Goal: Transaction & Acquisition: Obtain resource

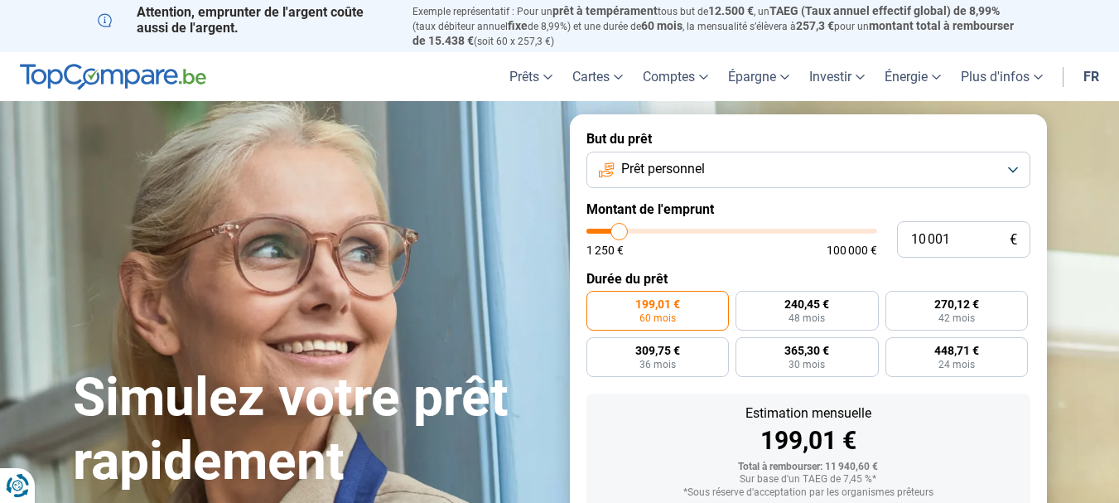
type input "10 250"
type input "10250"
type input "9 750"
type input "9750"
type input "9 000"
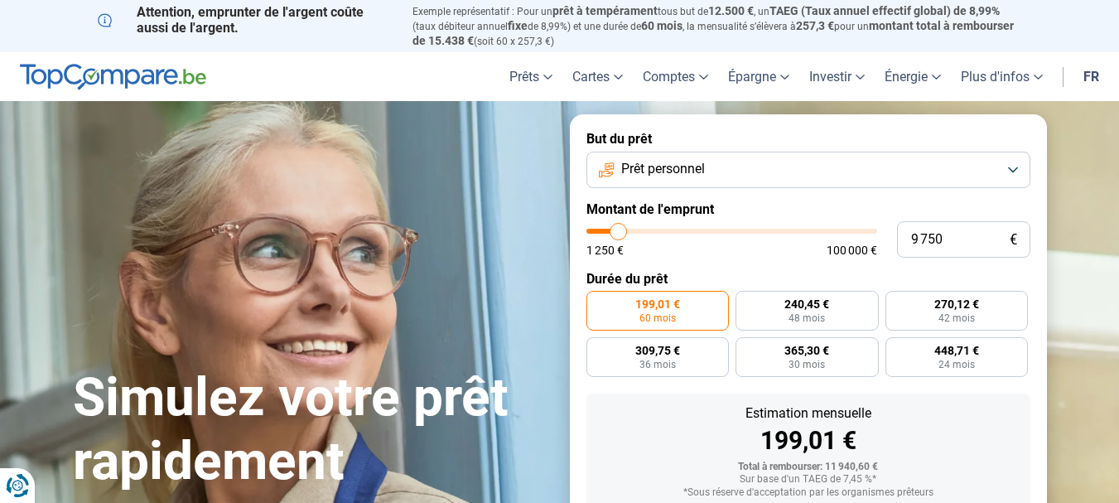
type input "9000"
type input "8 750"
type input "8750"
type input "8 500"
type input "8500"
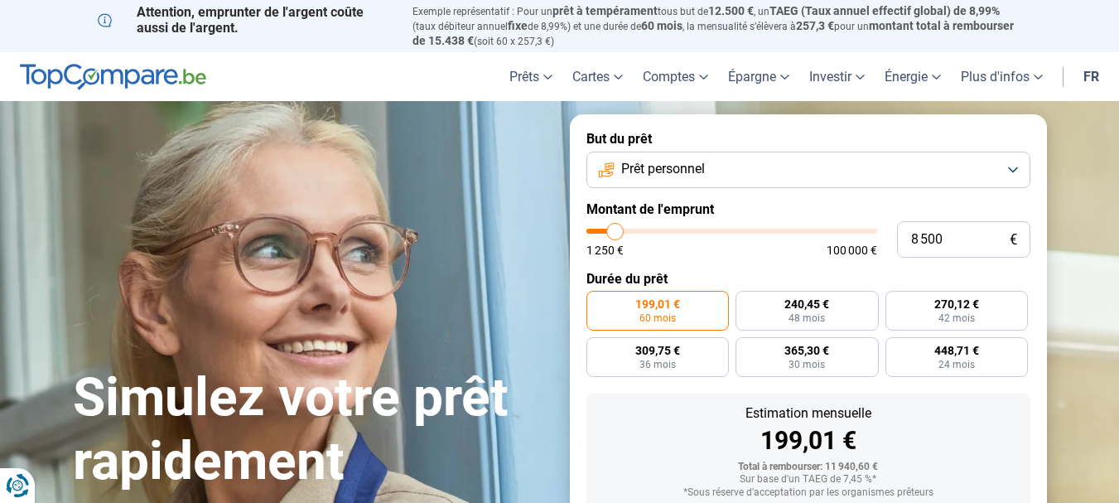
type input "8 250"
type input "8250"
type input "8 000"
type input "8000"
type input "7 500"
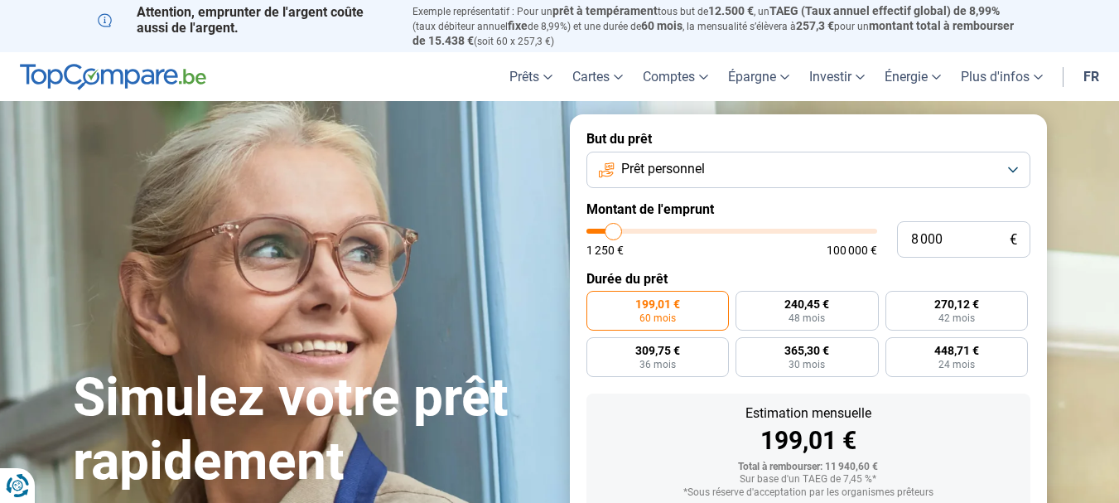
type input "7500"
type input "7 250"
type input "7250"
type input "7 000"
type input "7000"
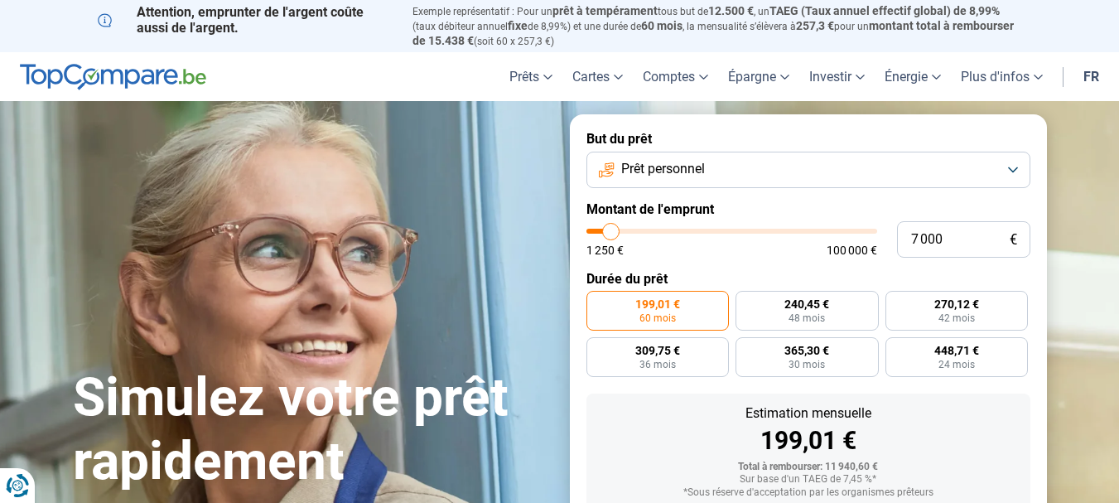
type input "6 750"
type input "6750"
type input "6 500"
type input "6500"
type input "6 000"
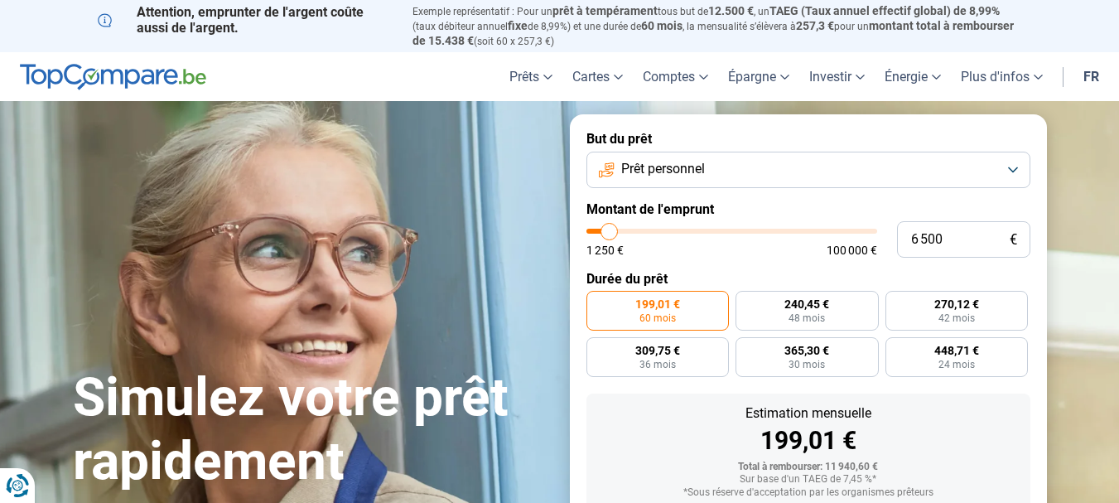
type input "6000"
type input "5 750"
type input "5750"
type input "5 500"
type input "5500"
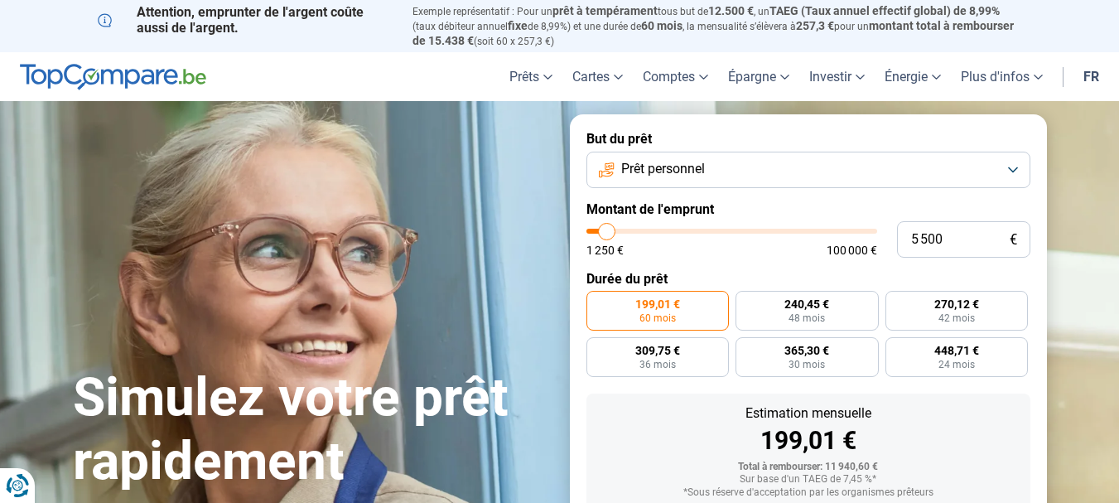
type input "5 250"
type input "5250"
type input "5 000"
type input "5000"
type input "4 500"
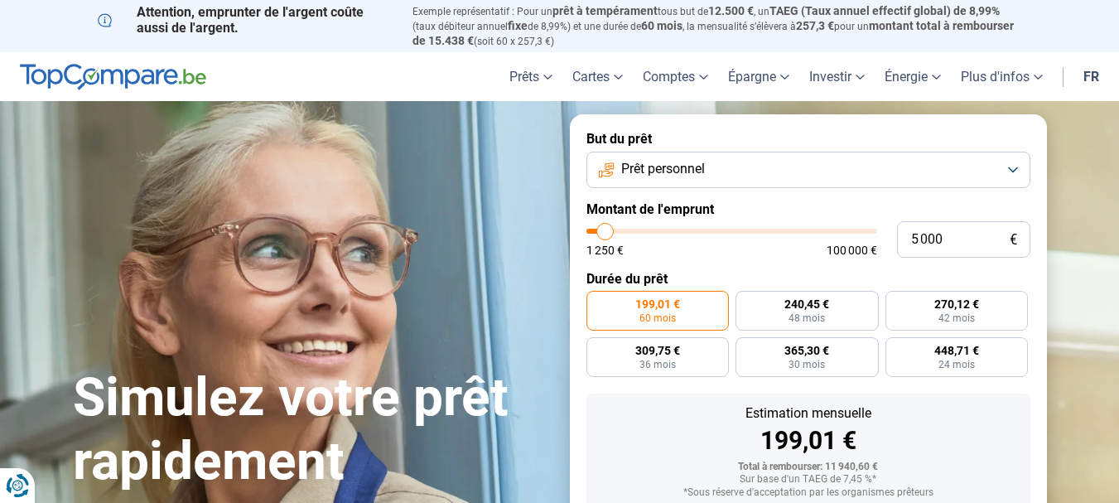
type input "4500"
type input "4 250"
type input "4250"
type input "4 500"
type input "4500"
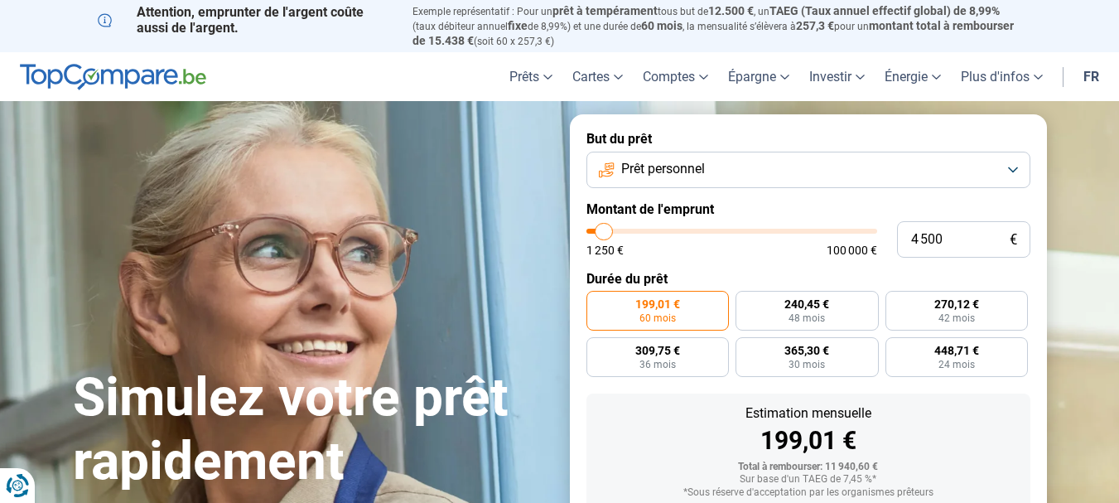
type input "5 000"
drag, startPoint x: 621, startPoint y: 227, endPoint x: 605, endPoint y: 227, distance: 15.7
type input "5000"
click at [605, 229] on input "range" at bounding box center [731, 231] width 291 height 5
radio input "true"
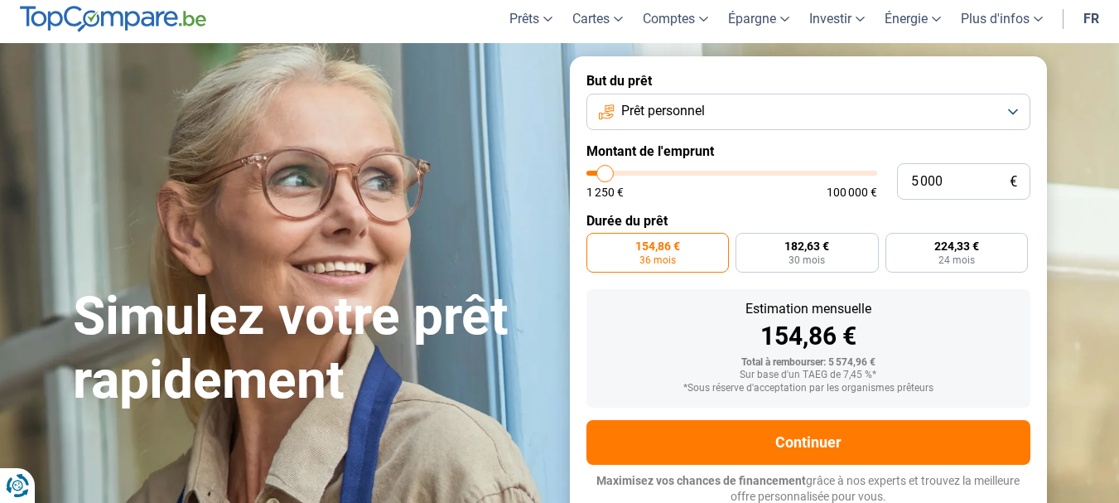
scroll to position [59, 0]
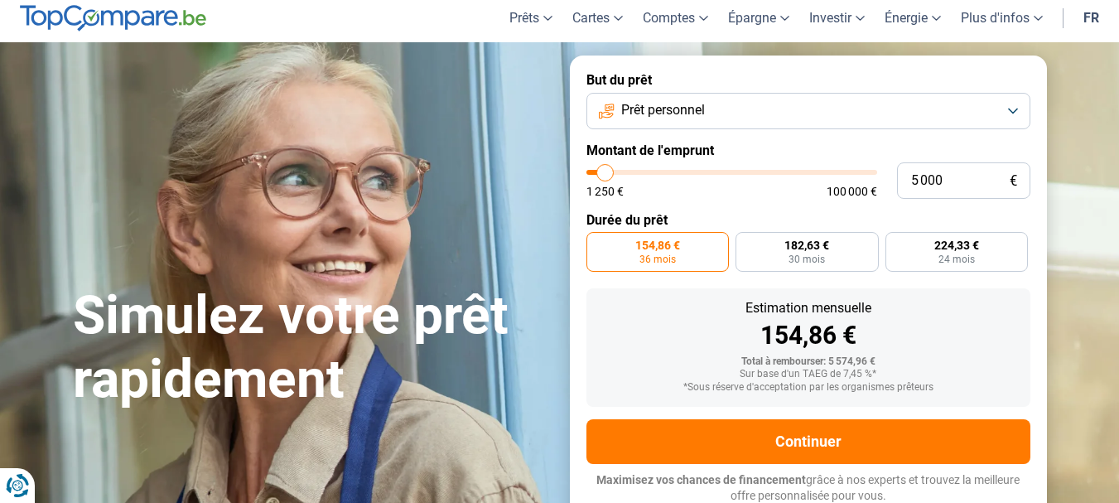
type input "6 500"
type input "6500"
type input "6 750"
type input "6750"
type input "7 000"
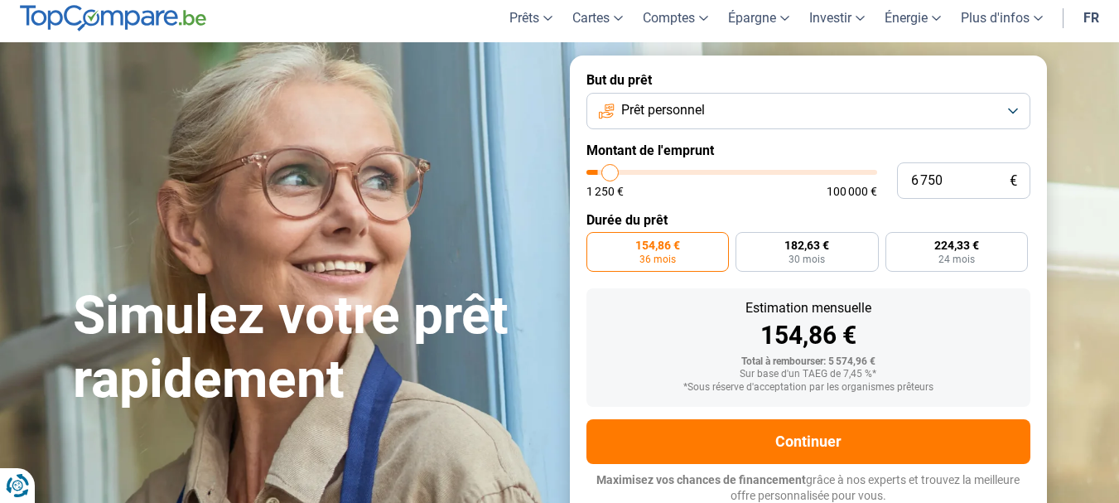
type input "7000"
type input "7 250"
type input "7250"
type input "7 500"
type input "7500"
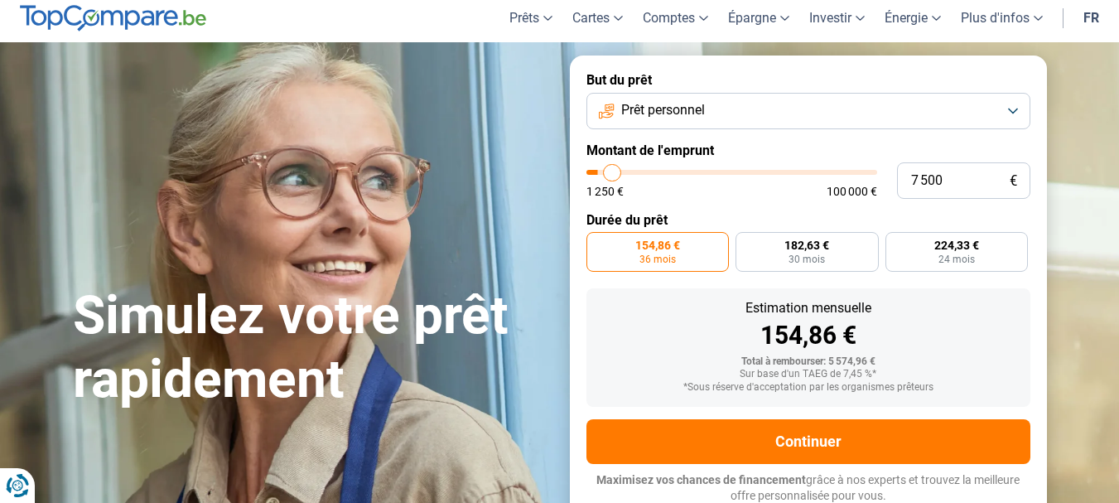
type input "8 000"
type input "8000"
type input "8 250"
type input "8250"
type input "8 500"
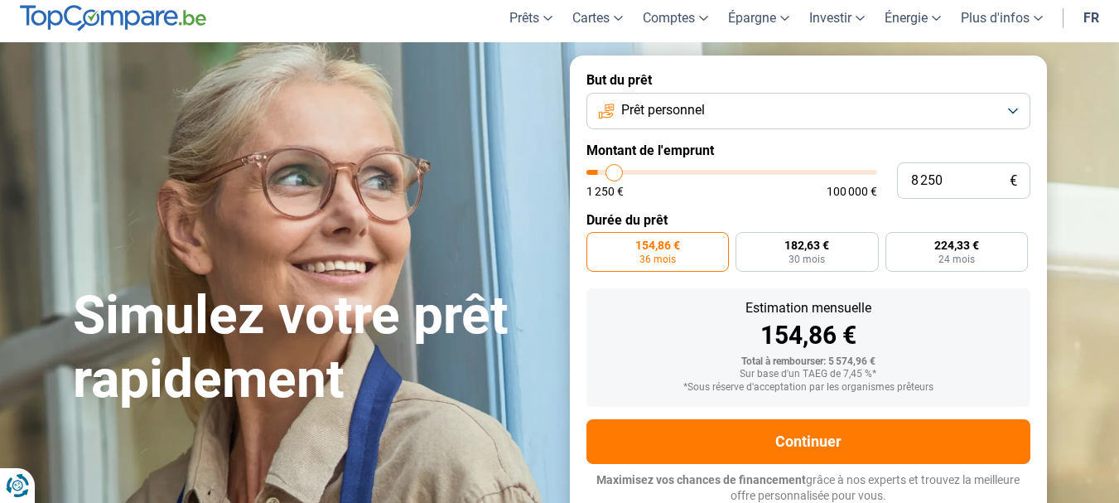
type input "8500"
type input "8 750"
type input "8750"
type input "8 500"
type input "8500"
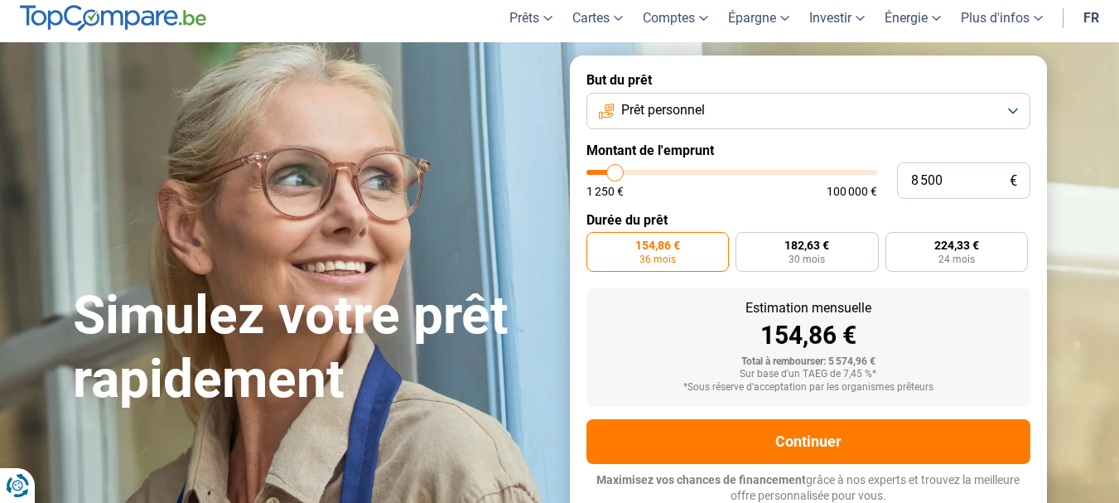
type input "8 250"
type input "8250"
type input "8 000"
type input "8000"
type input "7 500"
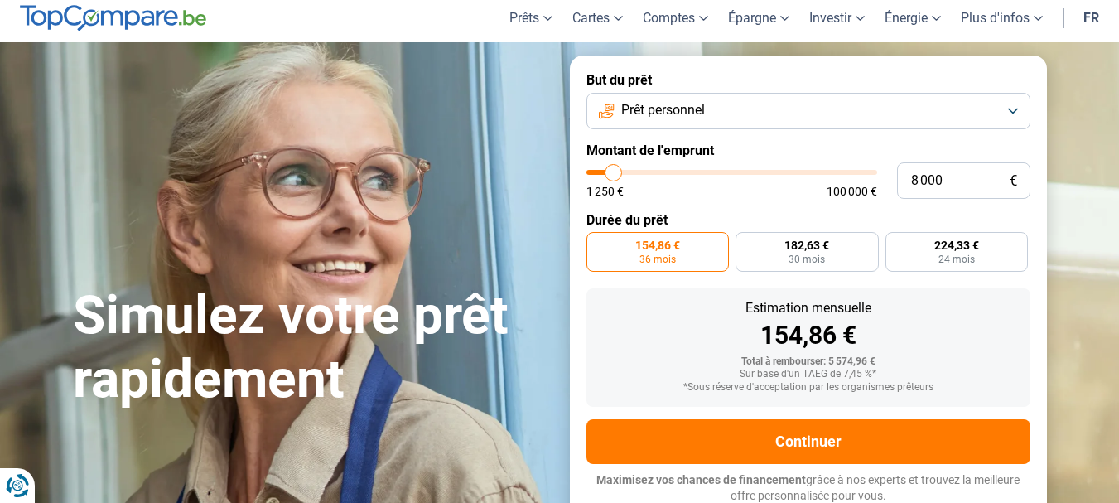
type input "7500"
type input "7 250"
type input "7250"
type input "7 500"
type input "7500"
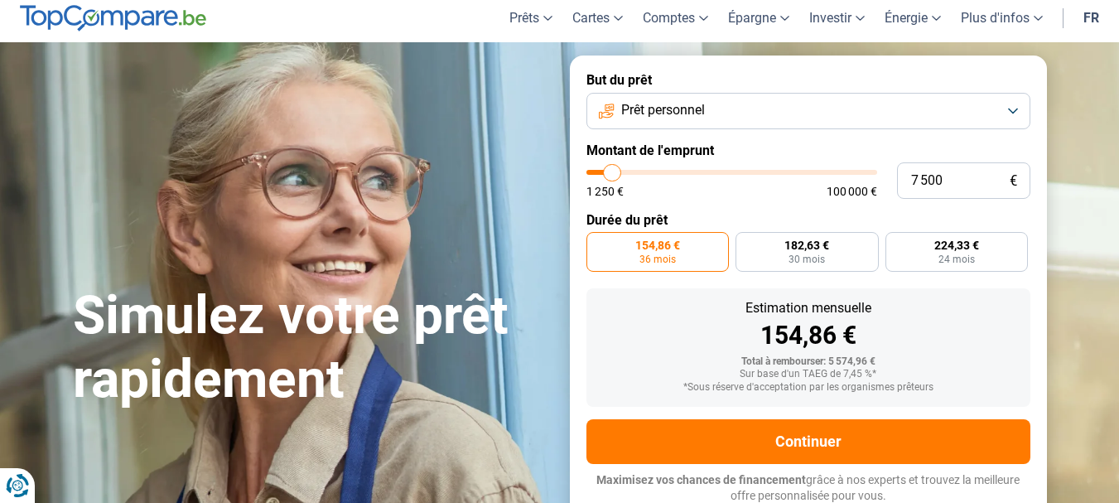
type input "8 000"
type input "8000"
type input "8 250"
type input "8250"
type input "8 000"
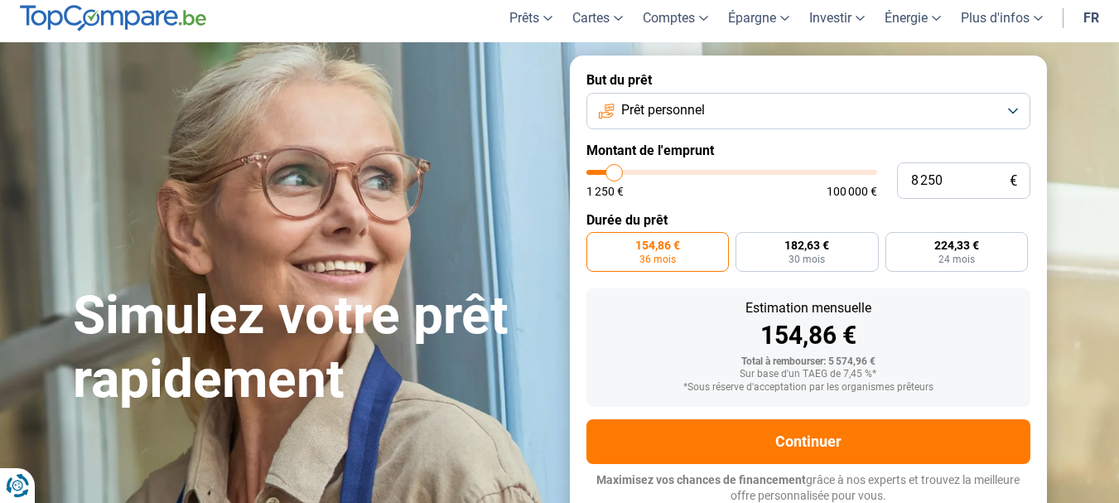
type input "8000"
type input "7 500"
type input "7500"
click at [613, 171] on input "range" at bounding box center [731, 172] width 291 height 5
radio input "false"
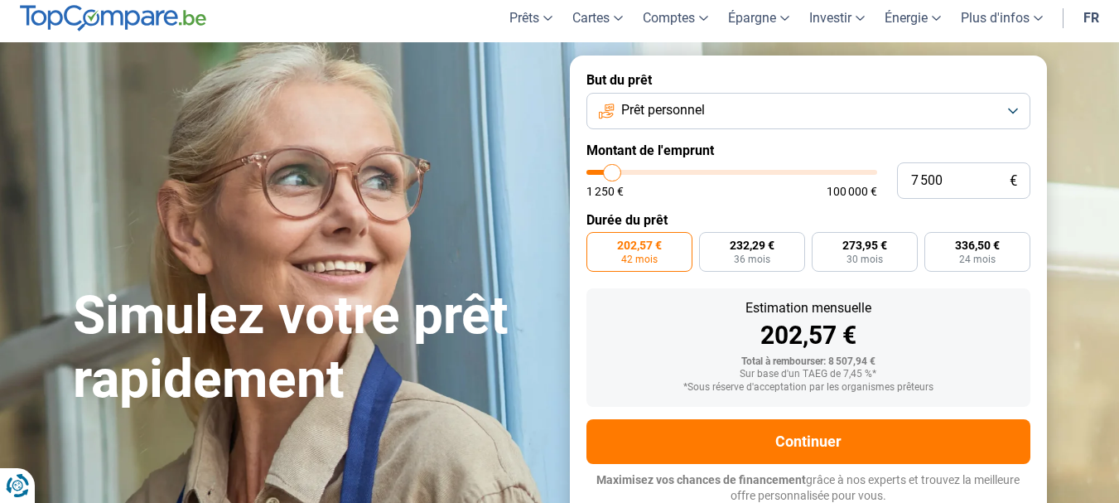
type input "8 250"
type input "8250"
type input "8 000"
type input "8000"
type input "7 500"
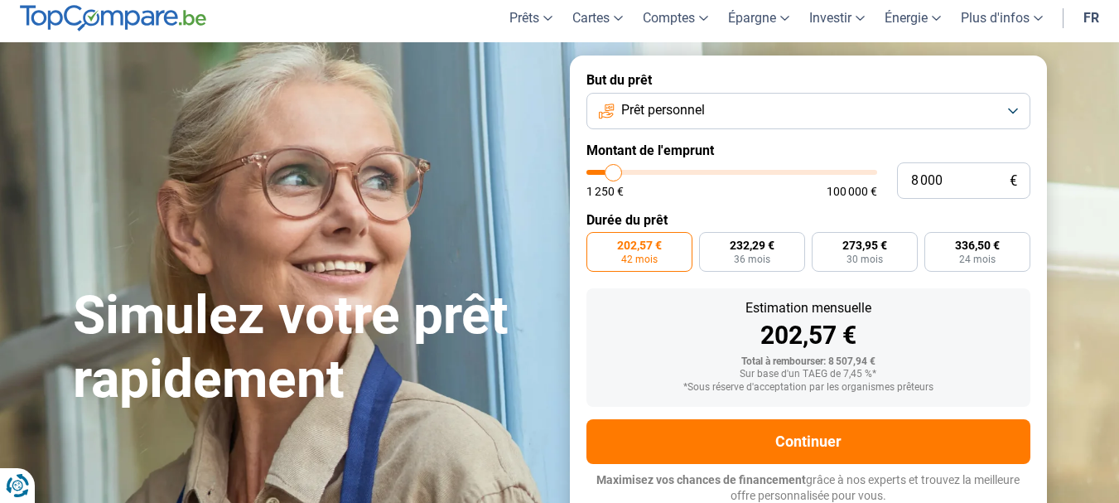
type input "7500"
type input "7 250"
type input "7250"
type input "7 000"
type input "7000"
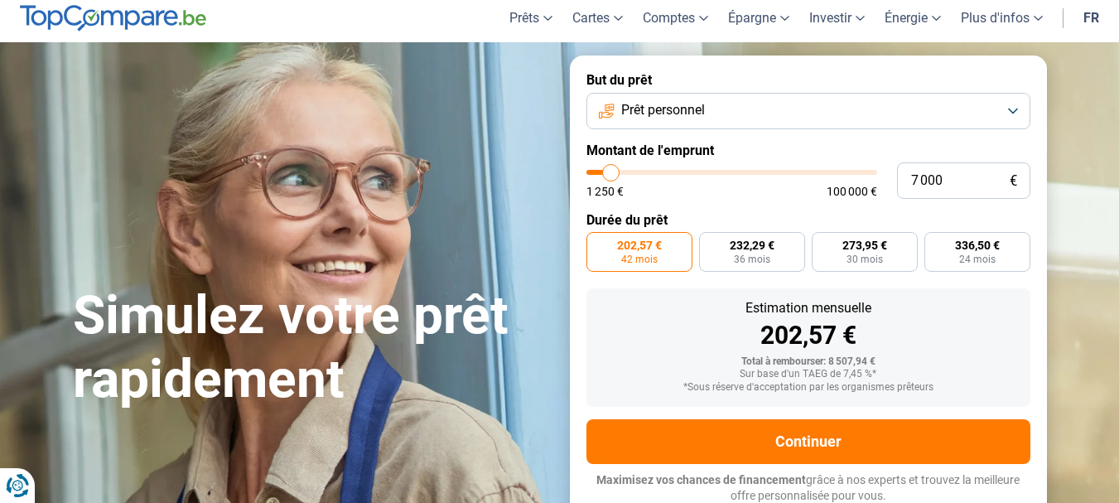
type input "6 500"
type input "6500"
type input "6 000"
type input "6000"
type input "5 750"
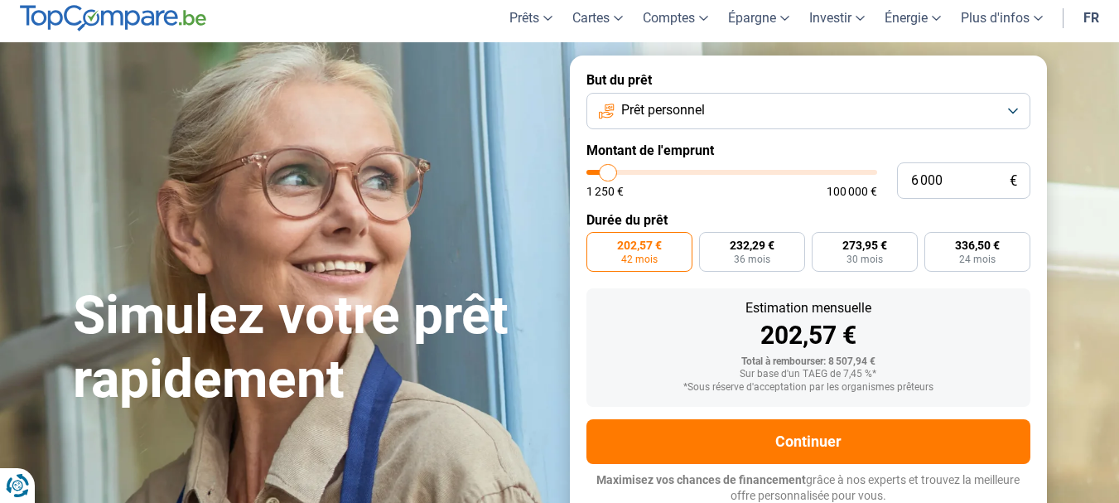
type input "5750"
type input "5 500"
type input "5500"
type input "5 250"
type input "5250"
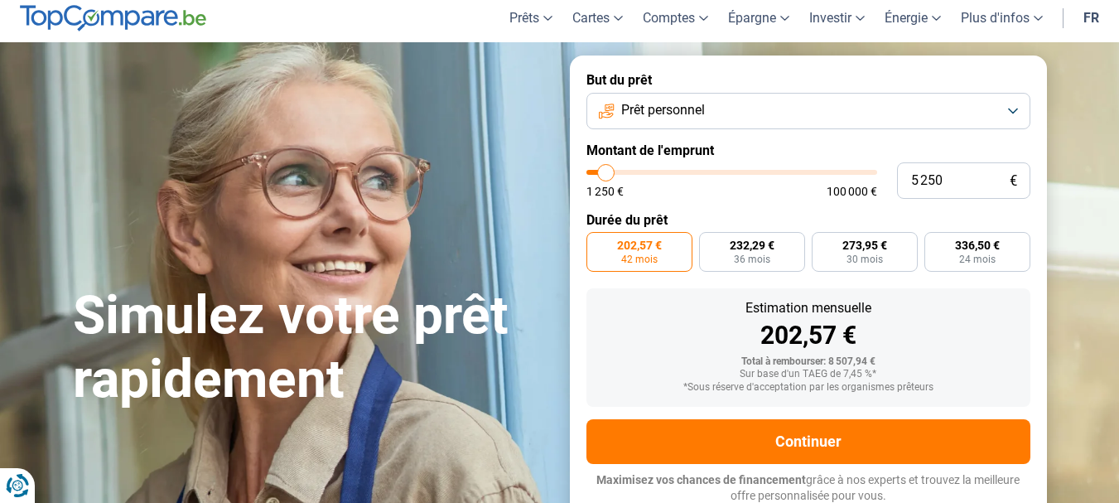
type input "5 000"
drag, startPoint x: 615, startPoint y: 170, endPoint x: 605, endPoint y: 170, distance: 9.9
type input "5000"
click at [605, 170] on input "range" at bounding box center [731, 172] width 291 height 5
radio input "true"
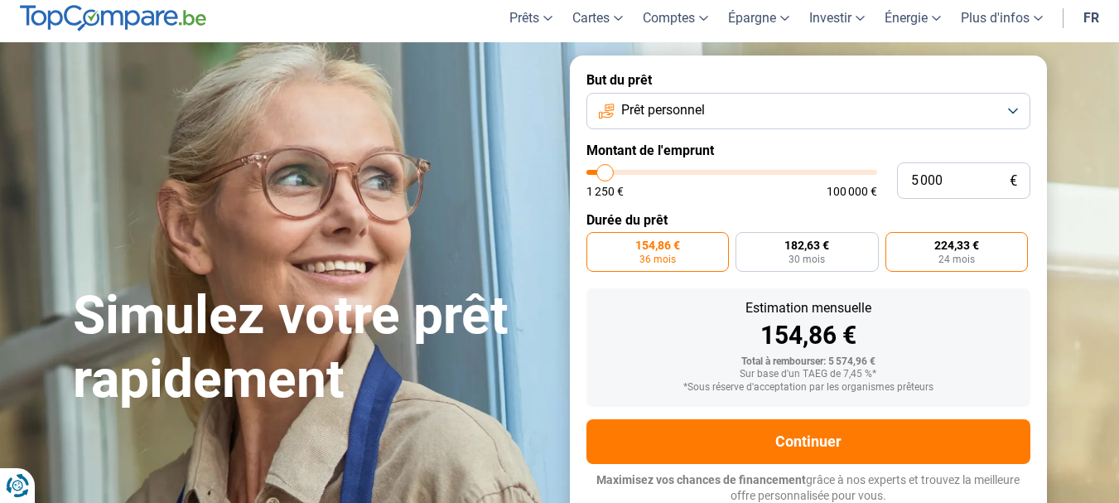
click at [937, 249] on label "224,33 € 24 mois" at bounding box center [956, 252] width 143 height 40
click at [896, 243] on input "224,33 € 24 mois" at bounding box center [890, 237] width 11 height 11
radio input "true"
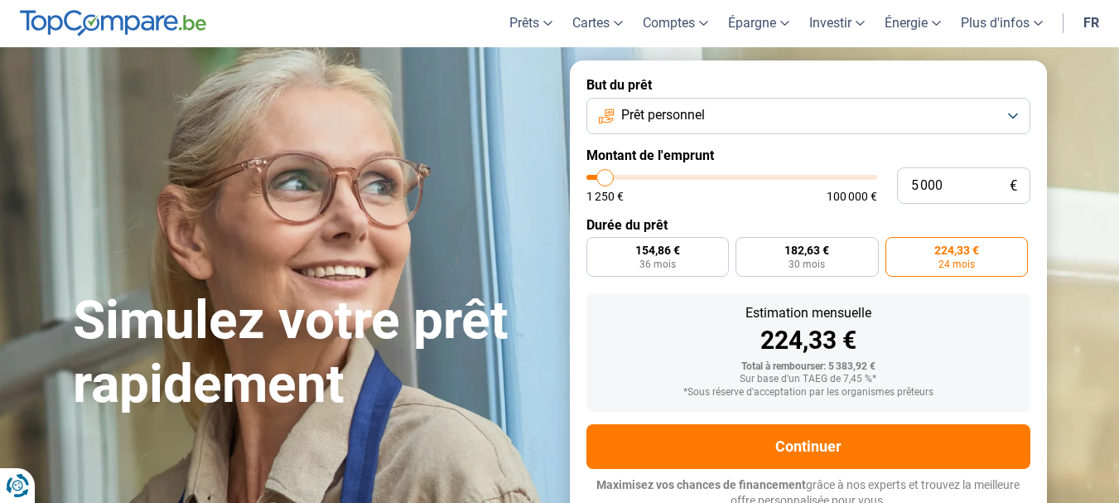
scroll to position [83, 0]
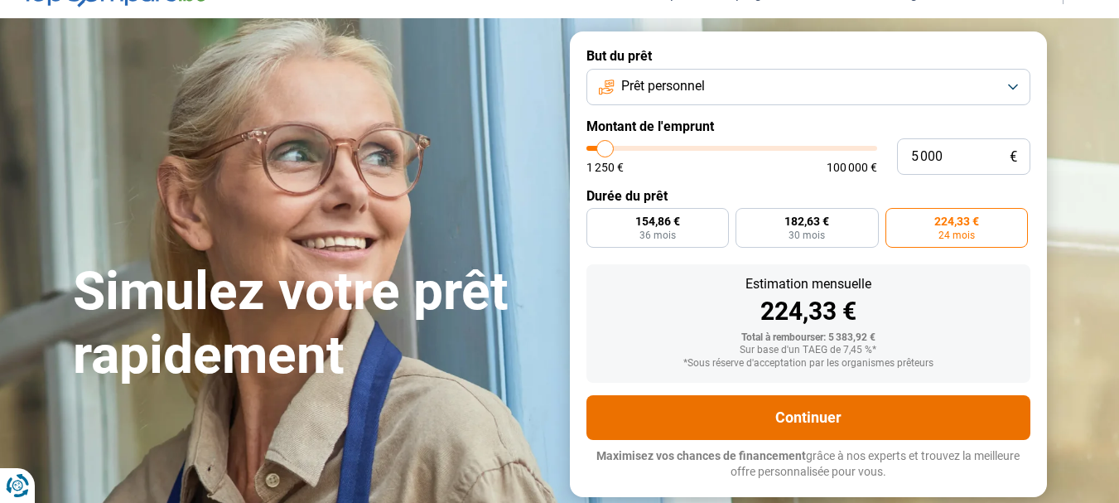
click at [892, 419] on button "Continuer" at bounding box center [808, 417] width 444 height 45
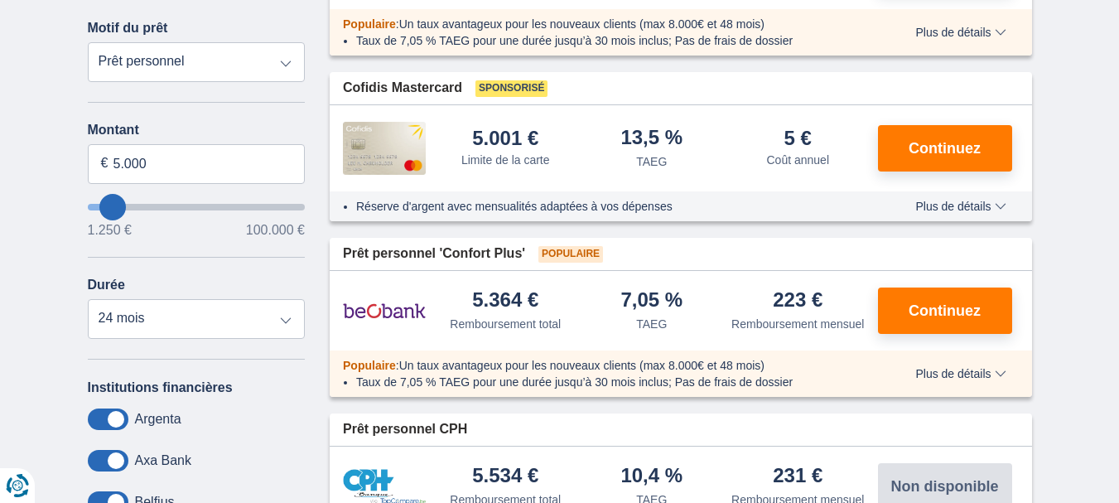
scroll to position [414, 0]
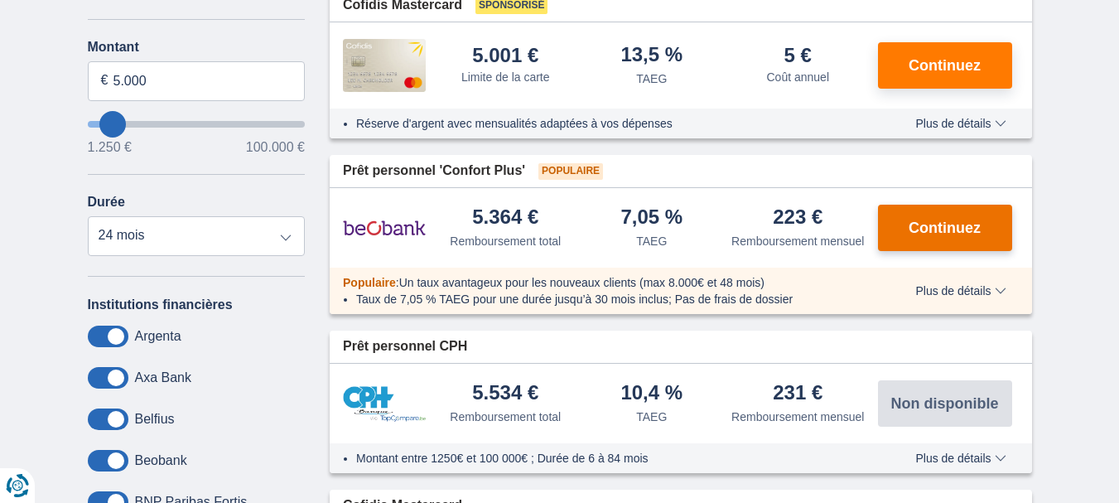
click at [966, 220] on span "Continuez" at bounding box center [944, 227] width 72 height 15
